Goal: Task Accomplishment & Management: Use online tool/utility

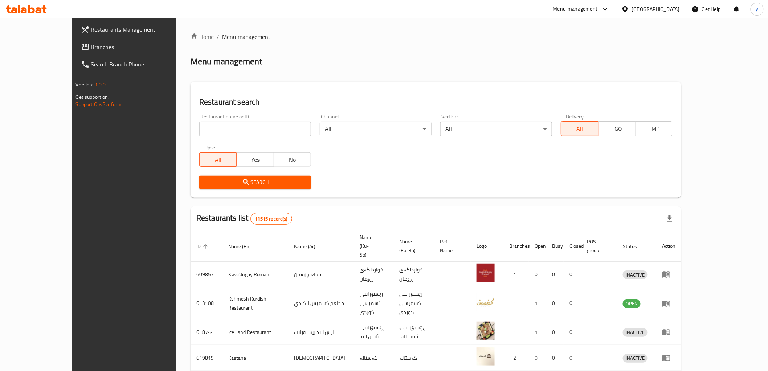
click at [91, 44] on span "Branches" at bounding box center [142, 46] width 103 height 9
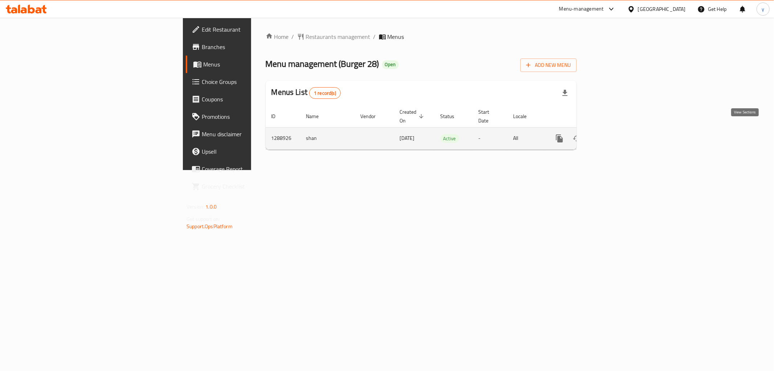
click at [615, 135] on icon "enhanced table" at bounding box center [612, 138] width 7 height 7
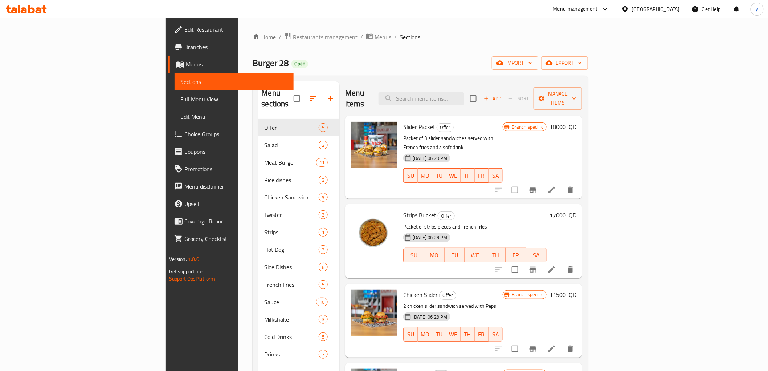
click at [485, 77] on div "Menu sections Offer 5 Salad 2 Meat Burger 11 Rice dishes 3 Chicken Sandwich 9 T…" at bounding box center [420, 266] width 335 height 382
click at [483, 86] on div "Menu items Add Sort Manage items" at bounding box center [463, 98] width 237 height 34
click at [464, 94] on input "search" at bounding box center [422, 98] width 86 height 13
type input "C"
click at [473, 116] on div "Slider Packet Offer Packet of 3 slider sandwiches served with French fries and …" at bounding box center [464, 157] width 238 height 83
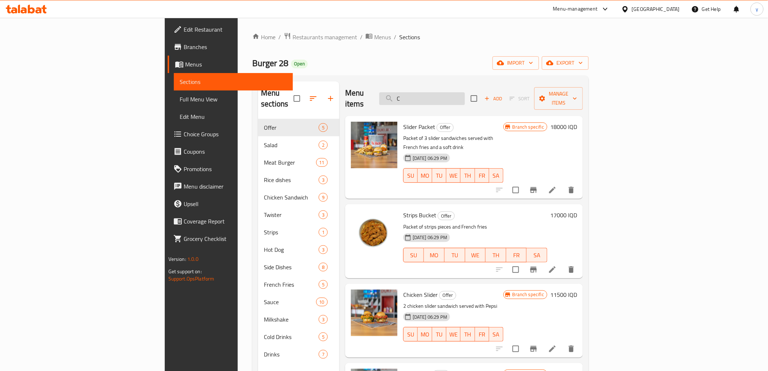
click at [465, 98] on input "C" at bounding box center [422, 98] width 86 height 13
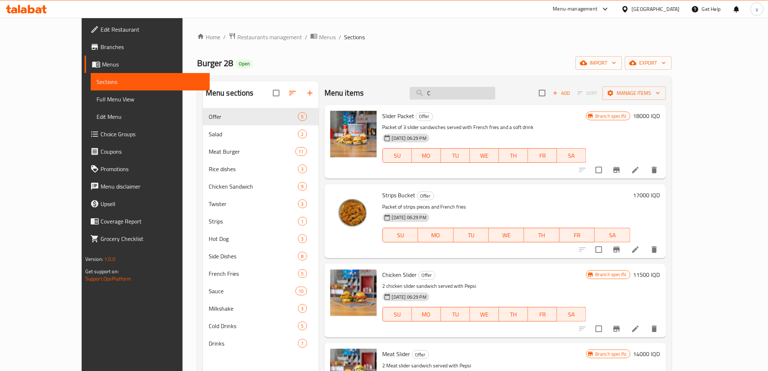
click at [474, 95] on input "C" at bounding box center [453, 93] width 86 height 13
click at [97, 103] on span "Full Menu View" at bounding box center [150, 99] width 107 height 9
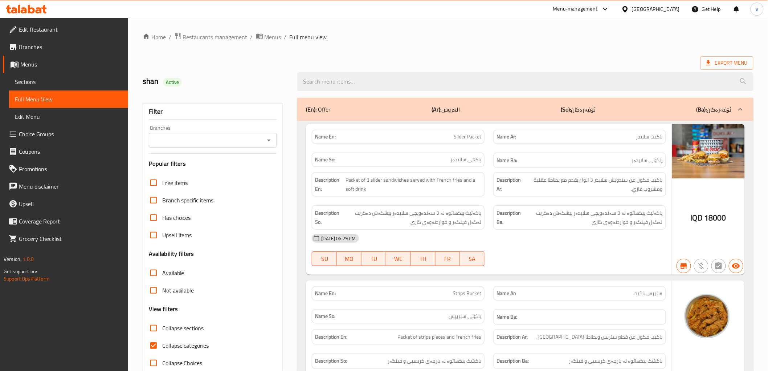
paste input "Crispy Ranch Spicy"
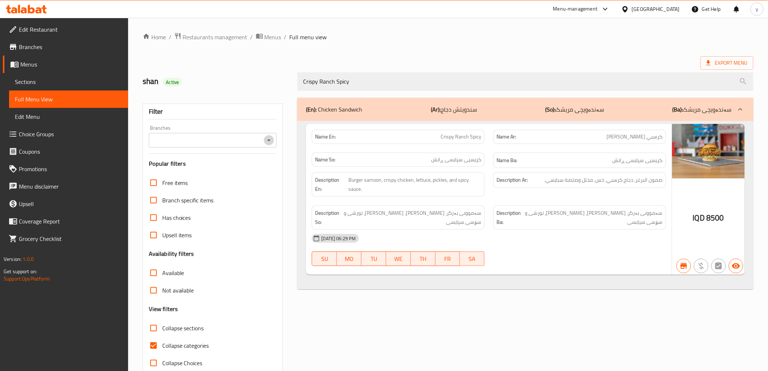
click at [265, 140] on icon "Open" at bounding box center [269, 140] width 9 height 9
type input "Crispy Ranch Spicy"
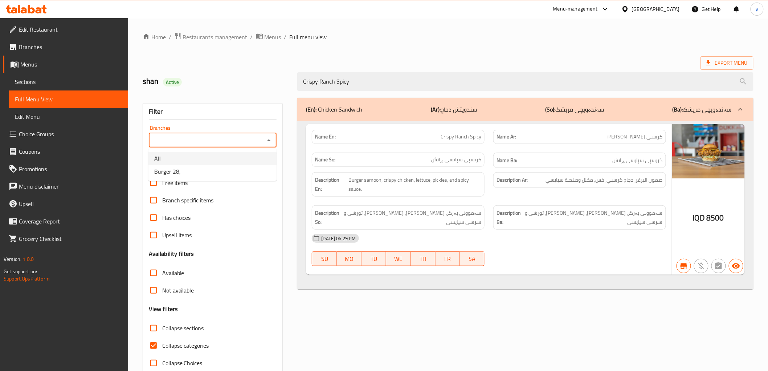
click at [217, 169] on li "Burger 28," at bounding box center [212, 171] width 128 height 13
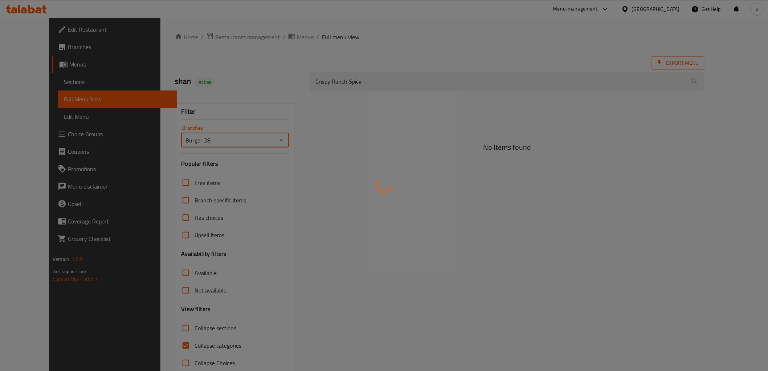
type input "Burger 28,"
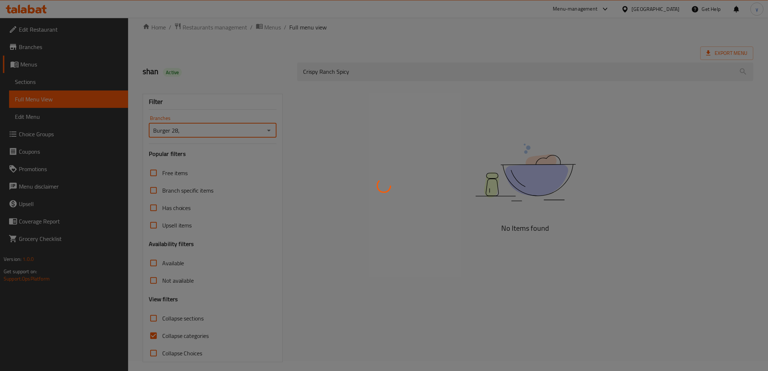
scroll to position [16, 0]
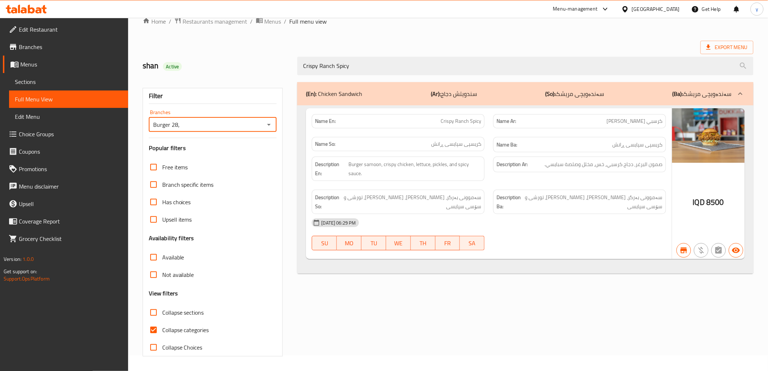
click at [154, 333] on input "Collapse categories" at bounding box center [153, 329] width 17 height 17
checkbox input "false"
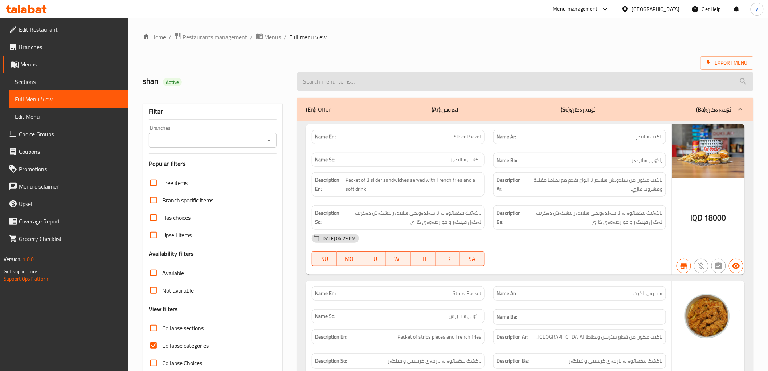
click at [445, 85] on input "search" at bounding box center [525, 81] width 456 height 19
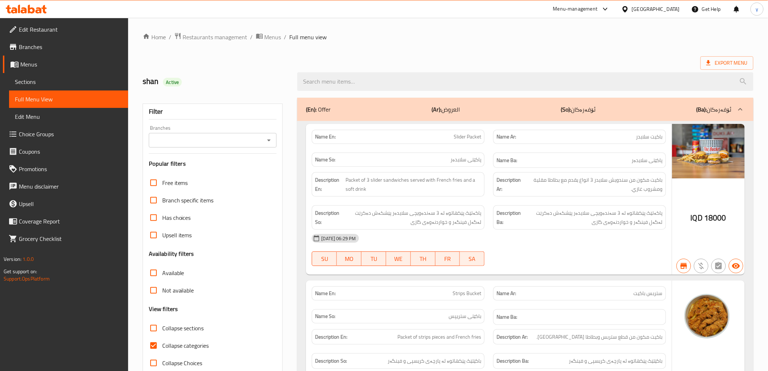
paste input "Spicy Matafi"
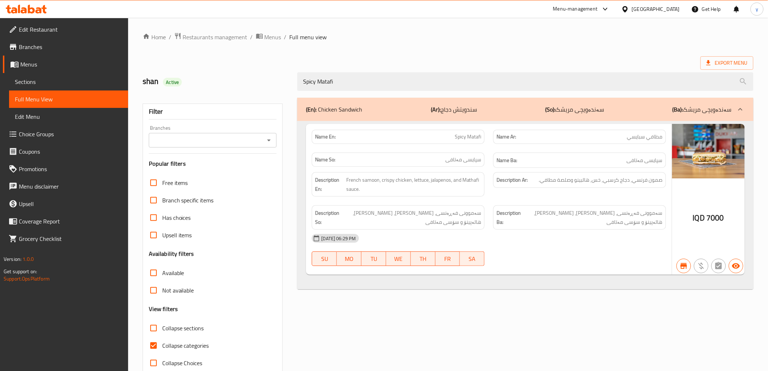
drag, startPoint x: 273, startPoint y: 142, endPoint x: 273, endPoint y: 145, distance: 3.6
click at [274, 143] on div "Branches" at bounding box center [213, 140] width 128 height 15
type input "Spicy Matafi"
click at [273, 141] on icon "Open" at bounding box center [269, 140] width 9 height 9
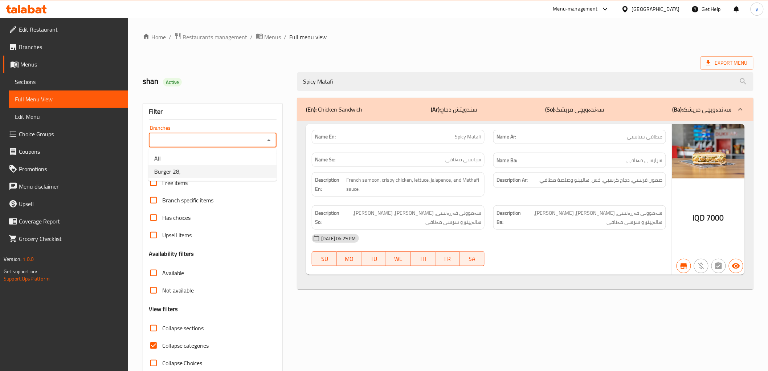
click at [251, 172] on li "Burger 28," at bounding box center [212, 171] width 128 height 13
type input "Burger 28,"
drag, startPoint x: 251, startPoint y: 172, endPoint x: 158, endPoint y: 334, distance: 186.5
click at [158, 334] on input "Collapse sections" at bounding box center [153, 327] width 17 height 17
checkbox input "true"
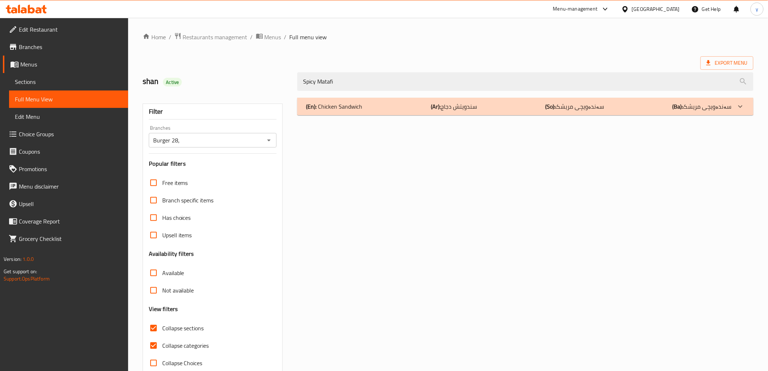
click at [155, 342] on input "Collapse categories" at bounding box center [153, 344] width 17 height 17
checkbox input "false"
click at [160, 335] on input "Collapse sections" at bounding box center [153, 327] width 17 height 17
checkbox input "false"
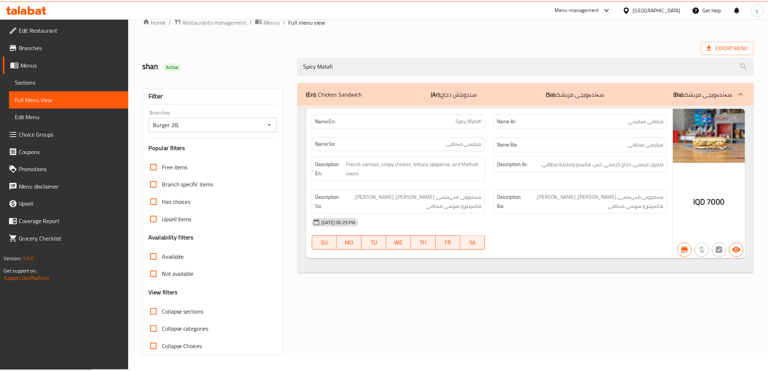
scroll to position [16, 0]
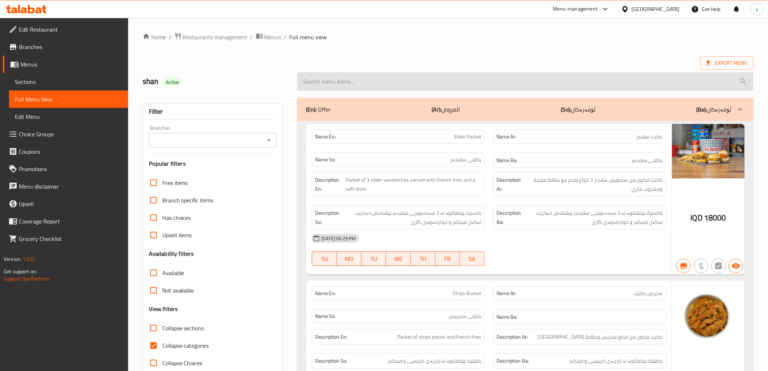
click at [424, 81] on input "search" at bounding box center [525, 81] width 456 height 19
paste input "Dynamite 28"
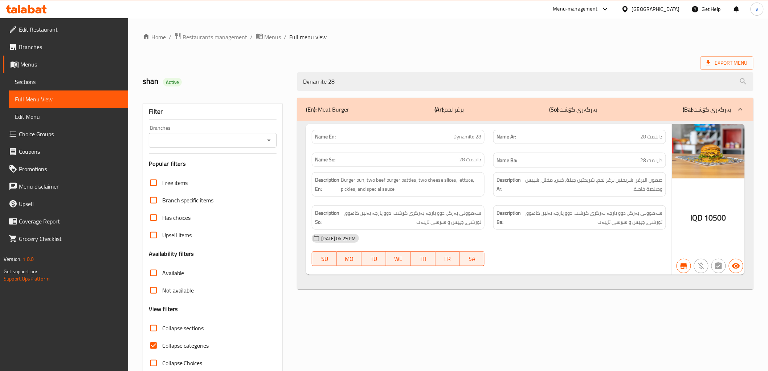
click at [268, 142] on icon "Open" at bounding box center [269, 140] width 9 height 9
type input "Dynamite 28"
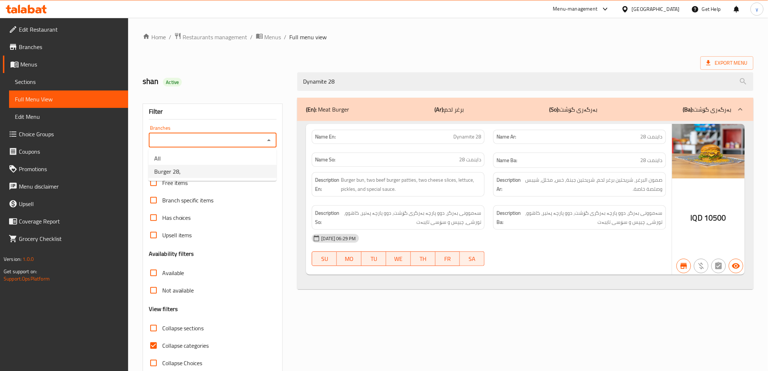
click at [245, 168] on li "Burger 28," at bounding box center [212, 171] width 128 height 13
type input "Burger 28,"
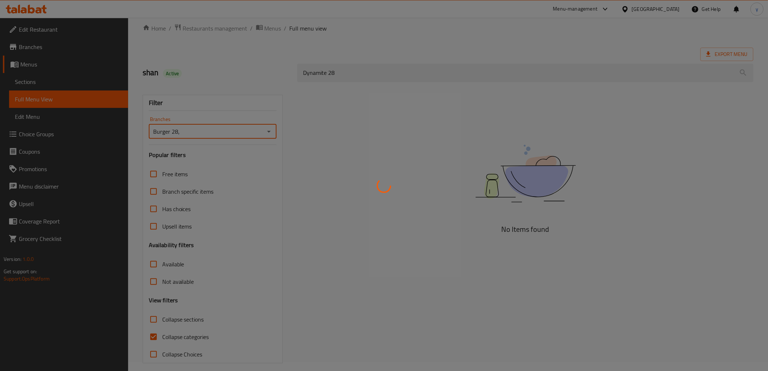
scroll to position [16, 0]
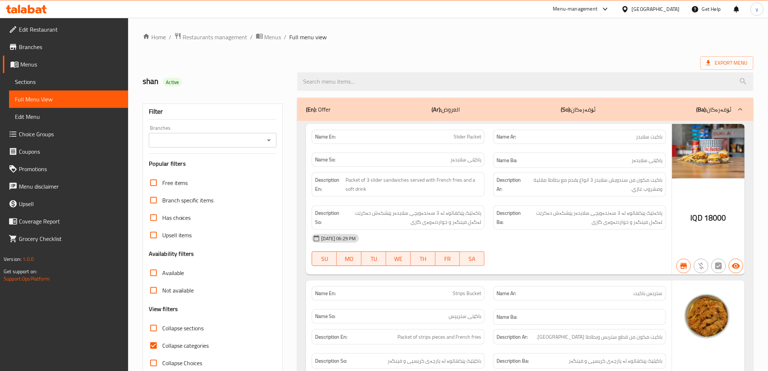
scroll to position [16, 0]
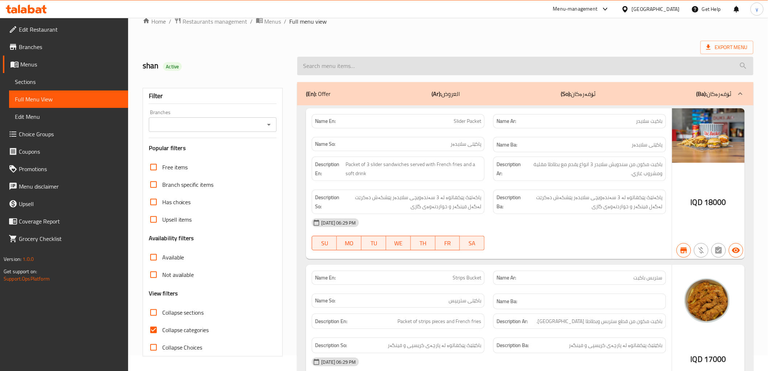
click at [389, 58] on input "search" at bounding box center [525, 66] width 456 height 19
paste input "Dynamite 28"
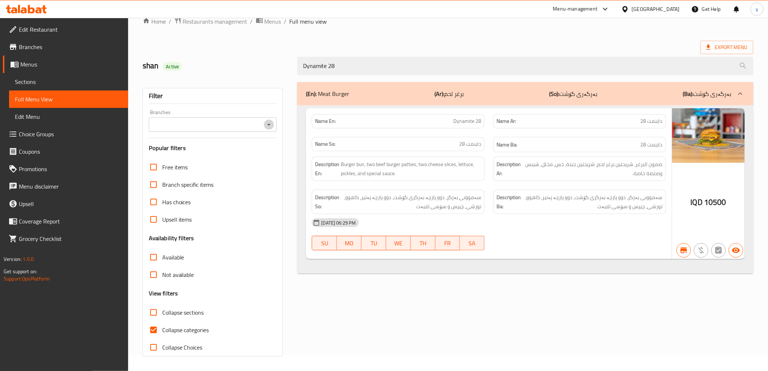
click at [267, 125] on icon "Open" at bounding box center [269, 124] width 9 height 9
type input "Dynamite 28"
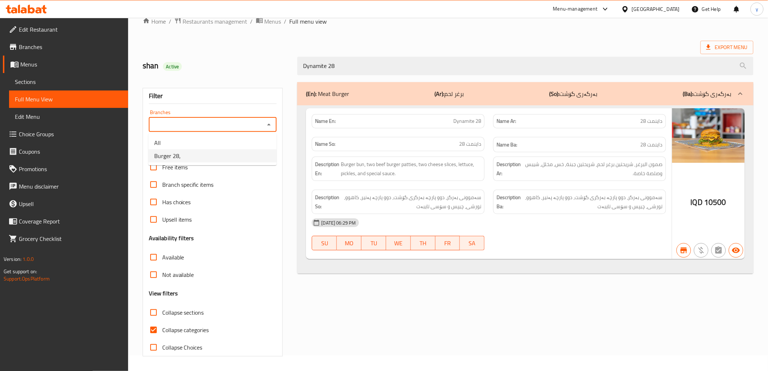
click at [232, 151] on li "Burger 28," at bounding box center [212, 155] width 128 height 13
type input "Burger 28,"
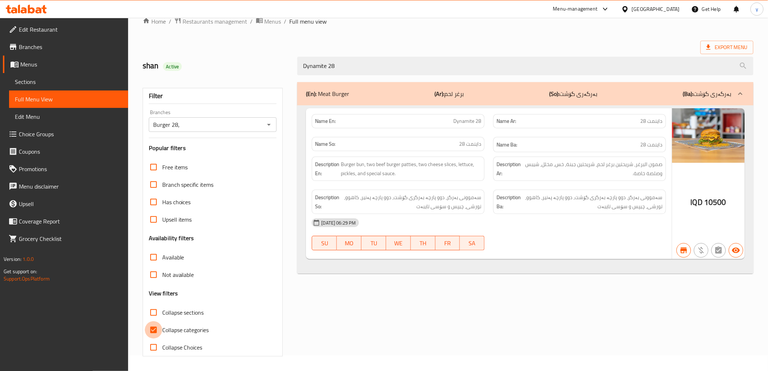
click at [148, 330] on input "Collapse categories" at bounding box center [153, 329] width 17 height 17
checkbox input "false"
